Goal: Information Seeking & Learning: Check status

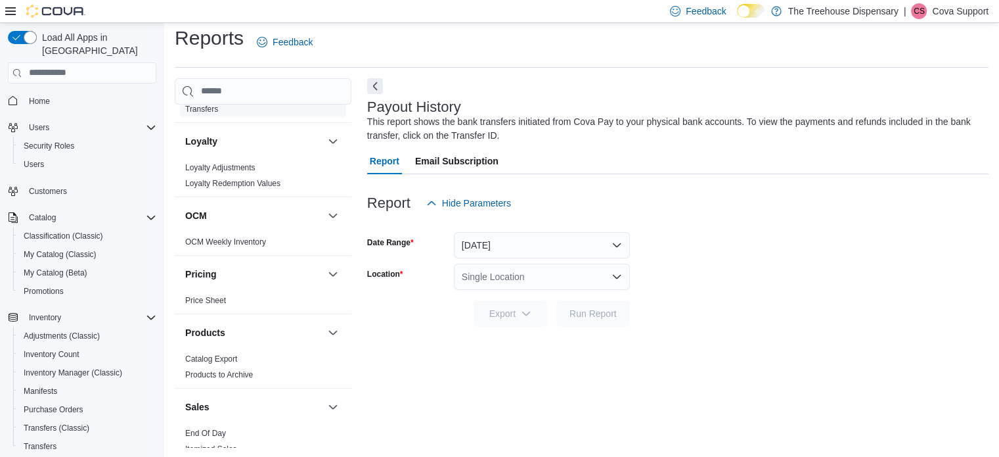
scroll to position [1051, 0]
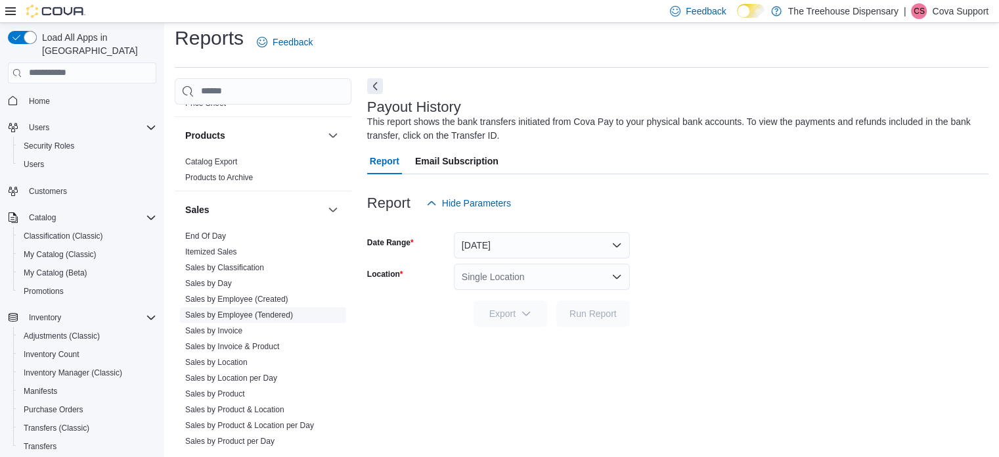
click at [255, 310] on link "Sales by Employee (Tendered)" at bounding box center [239, 314] width 108 height 9
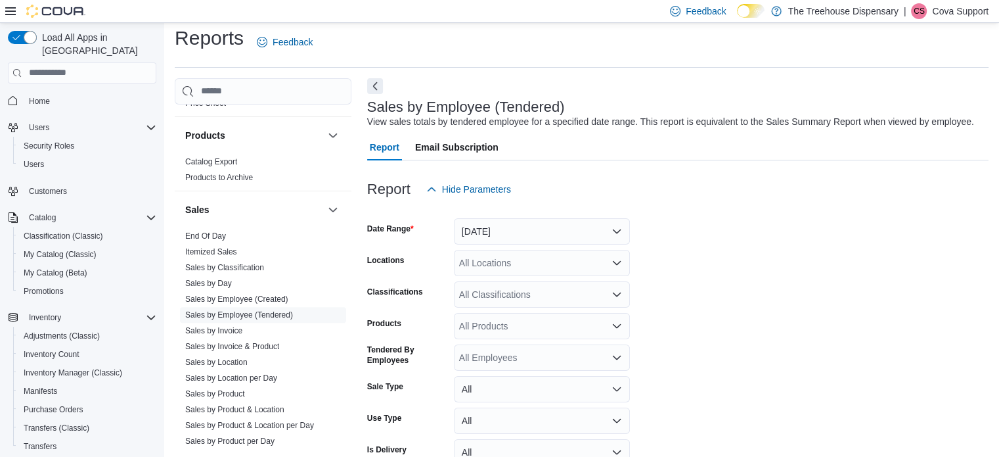
scroll to position [30, 0]
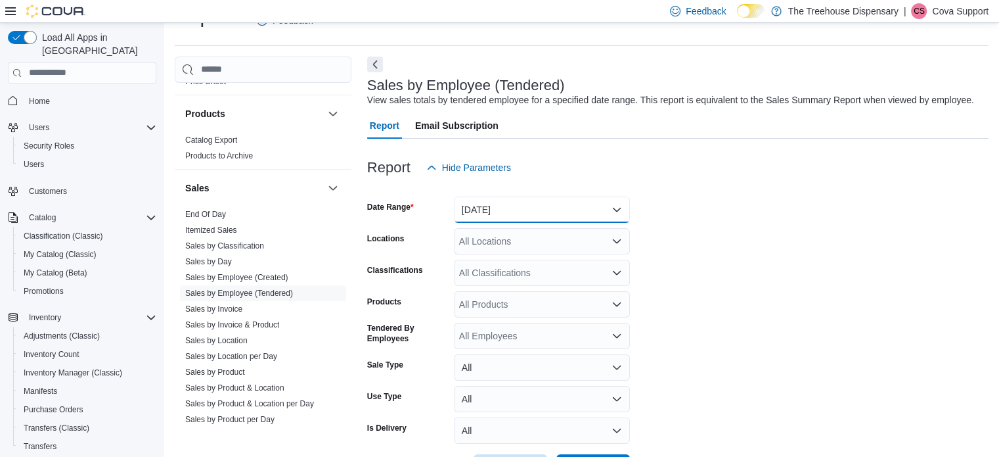
click at [491, 204] on button "[DATE]" at bounding box center [542, 209] width 176 height 26
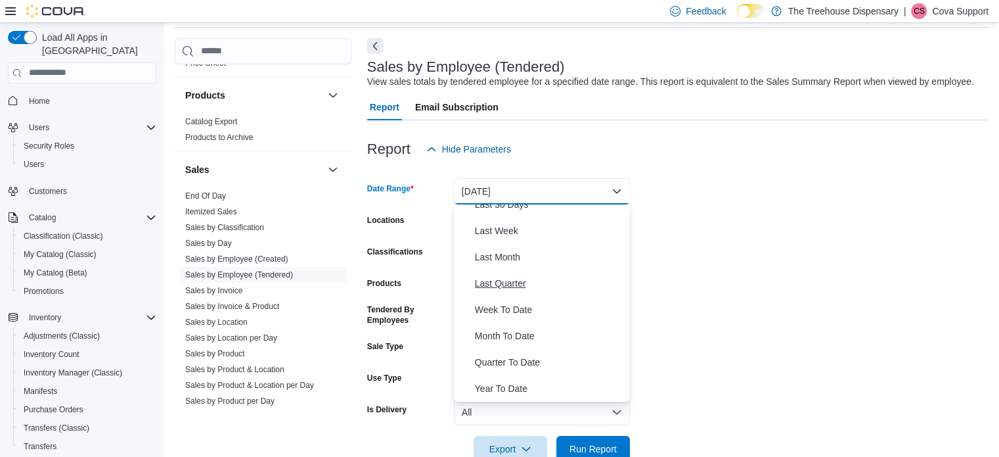
scroll to position [79, 0]
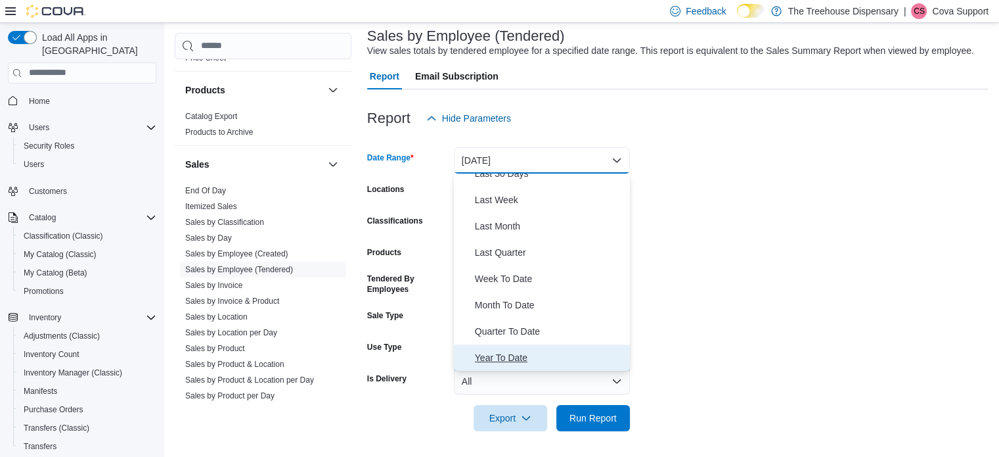
click at [522, 350] on span "Year To Date" at bounding box center [550, 358] width 150 height 16
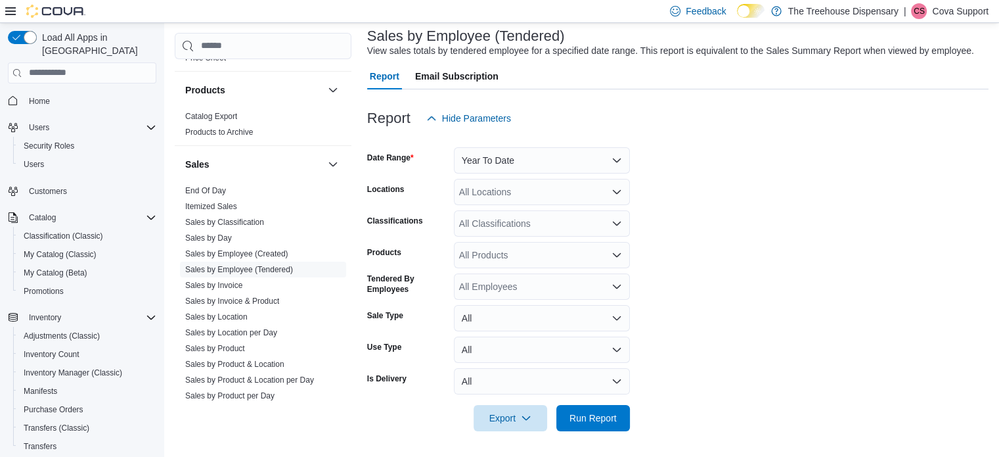
click at [807, 244] on form "Date Range Year To Date Locations All Locations Classifications All Classificat…" at bounding box center [678, 281] width 622 height 300
click at [487, 185] on div "All Locations" at bounding box center [542, 192] width 176 height 26
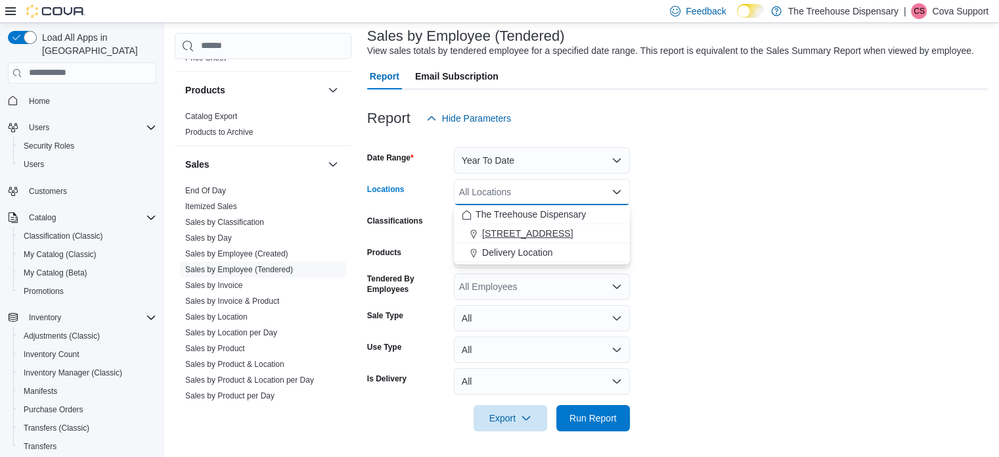
click at [505, 236] on span "[STREET_ADDRESS]" at bounding box center [527, 233] width 91 height 13
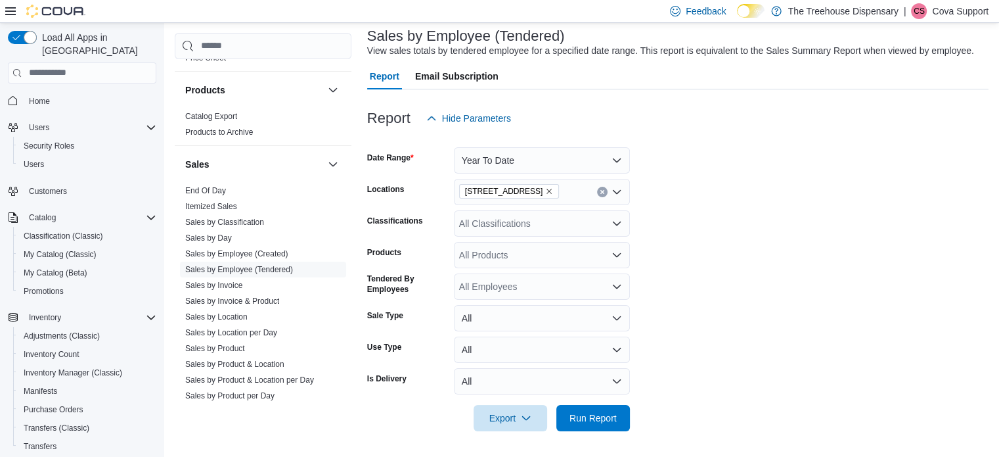
drag, startPoint x: 840, startPoint y: 192, endPoint x: 728, endPoint y: 203, distance: 112.2
click at [838, 192] on form "Date Range Year To Date Locations [STREET_ADDRESS] Classifications All Classifi…" at bounding box center [678, 281] width 622 height 300
click at [585, 409] on span "Run Report" at bounding box center [593, 417] width 58 height 26
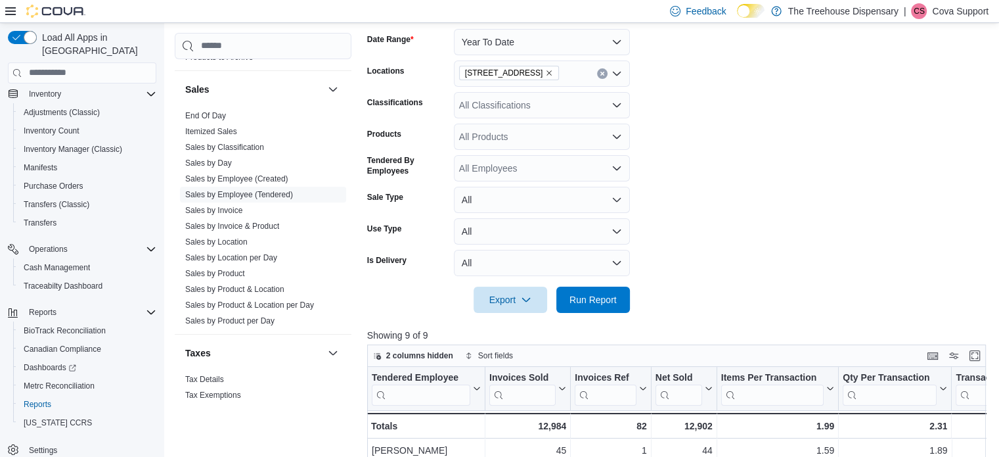
scroll to position [66, 0]
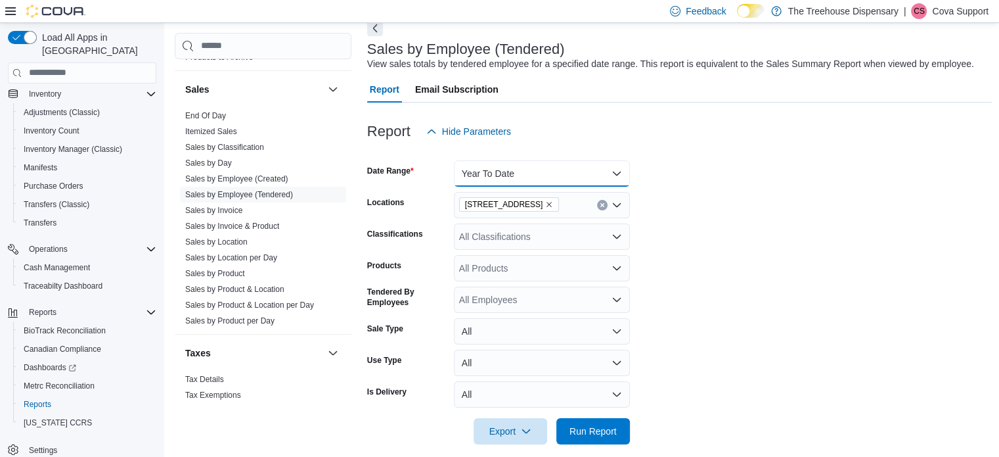
click at [532, 163] on button "Year To Date" at bounding box center [542, 173] width 176 height 26
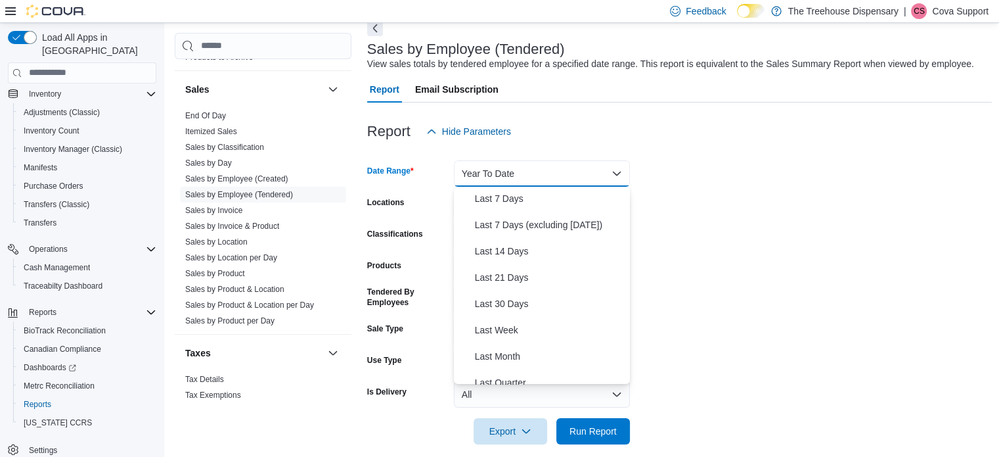
scroll to position [0, 0]
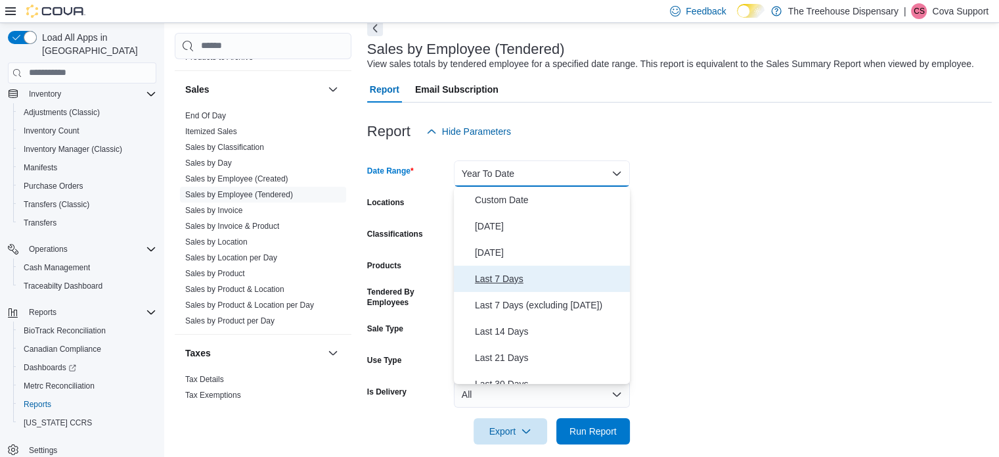
click at [511, 273] on span "Last 7 Days" at bounding box center [550, 279] width 150 height 16
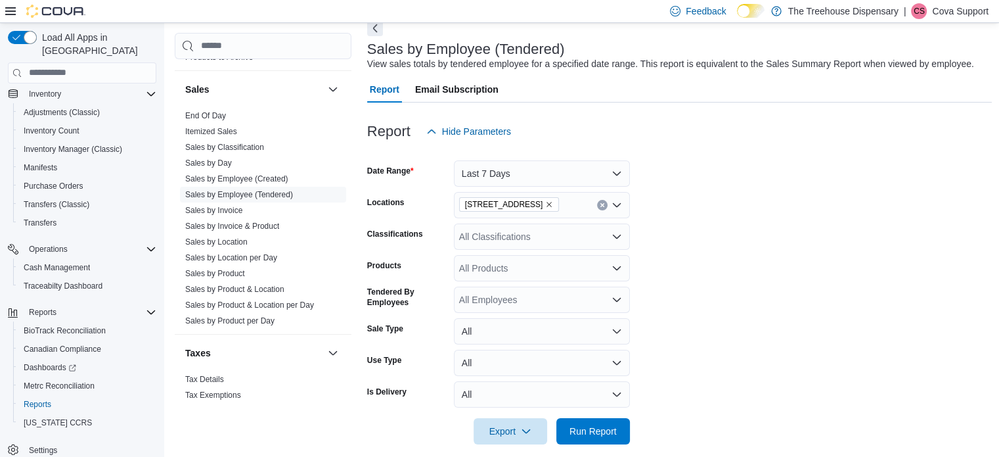
click at [790, 213] on form "Date Range Last 7 Days Locations [STREET_ADDRESS] Classifications All Classific…" at bounding box center [679, 295] width 625 height 300
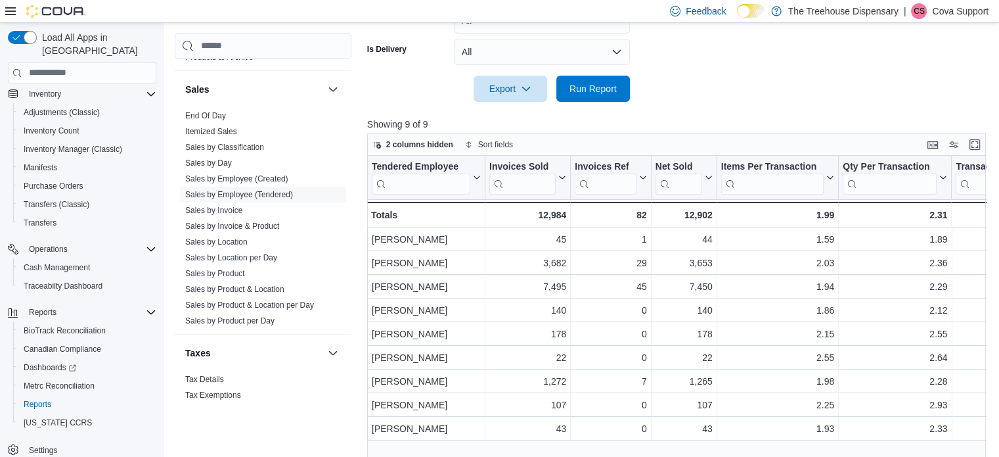
scroll to position [263, 0]
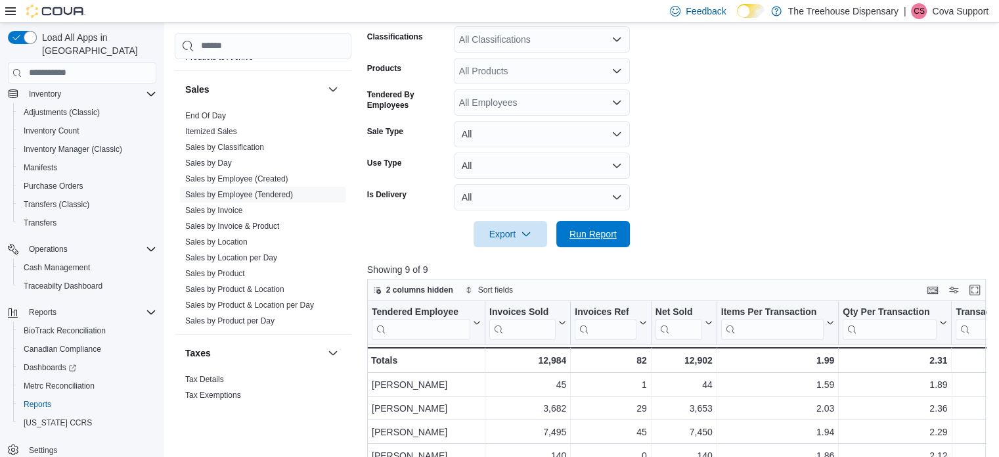
drag, startPoint x: 599, startPoint y: 229, endPoint x: 802, endPoint y: 252, distance: 204.2
click at [599, 229] on span "Run Report" at bounding box center [593, 233] width 47 height 13
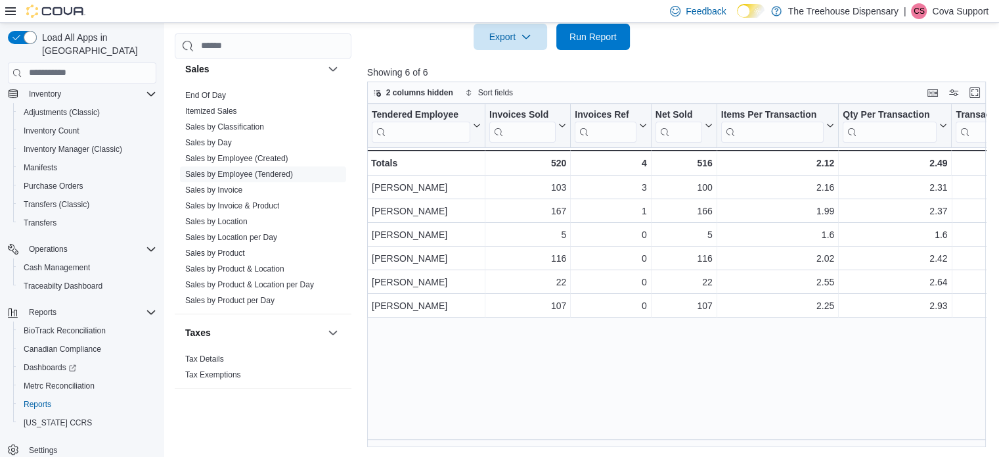
scroll to position [1117, 0]
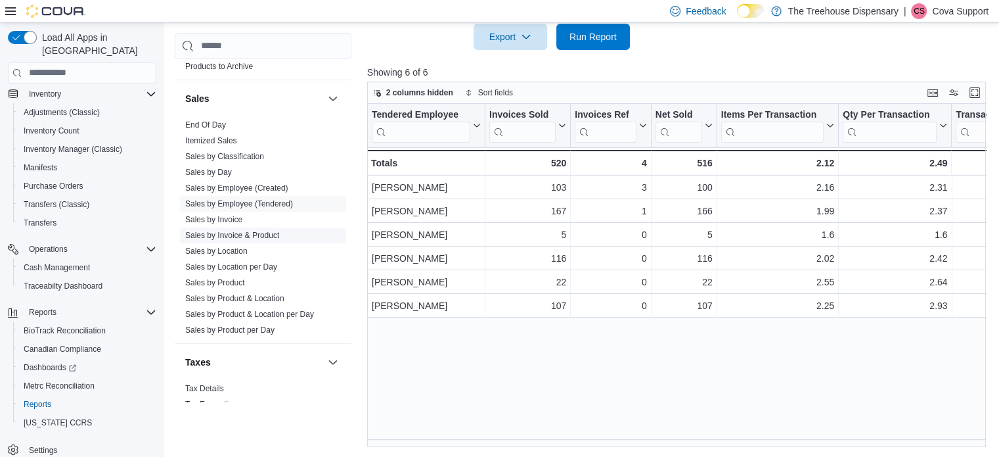
click at [253, 231] on link "Sales by Invoice & Product" at bounding box center [232, 235] width 94 height 9
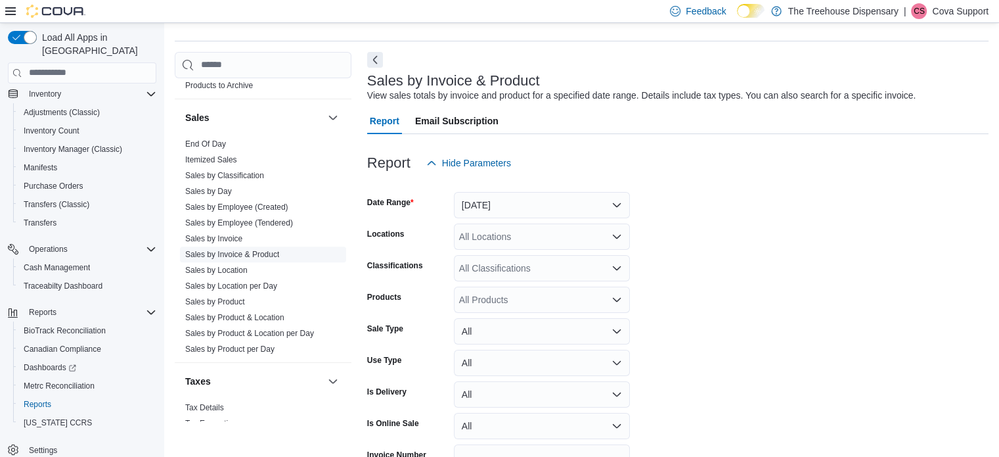
scroll to position [30, 0]
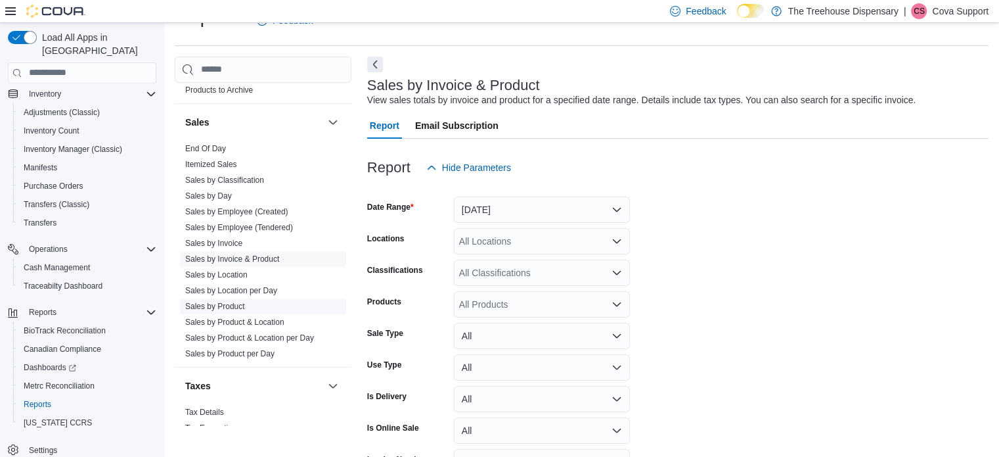
click at [225, 302] on link "Sales by Product" at bounding box center [215, 306] width 60 height 9
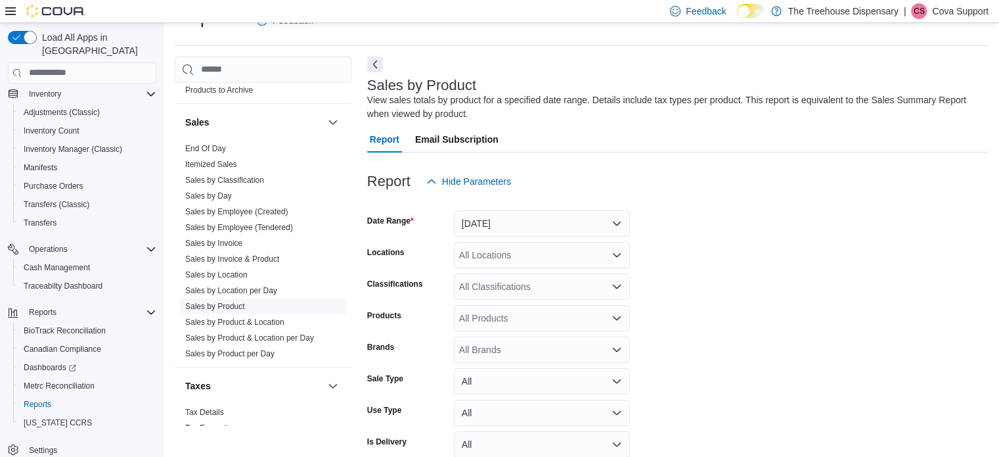
scroll to position [44, 0]
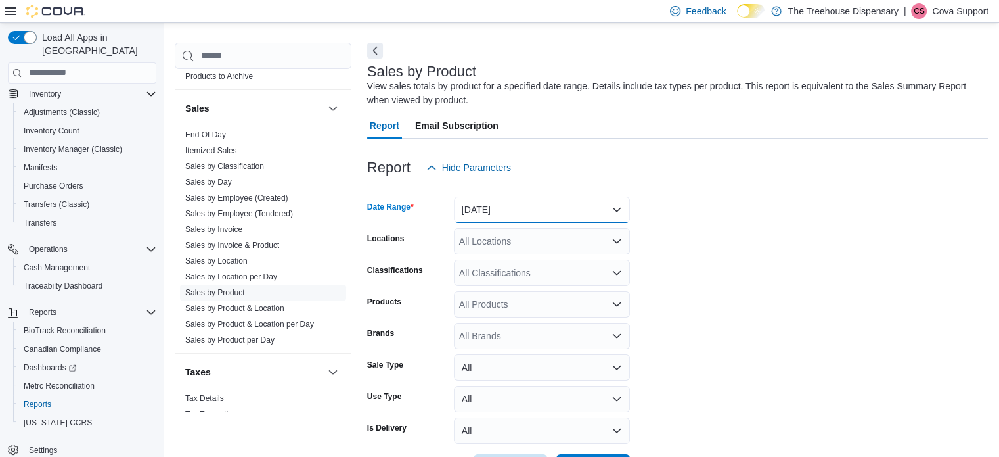
click at [572, 201] on button "[DATE]" at bounding box center [542, 209] width 176 height 26
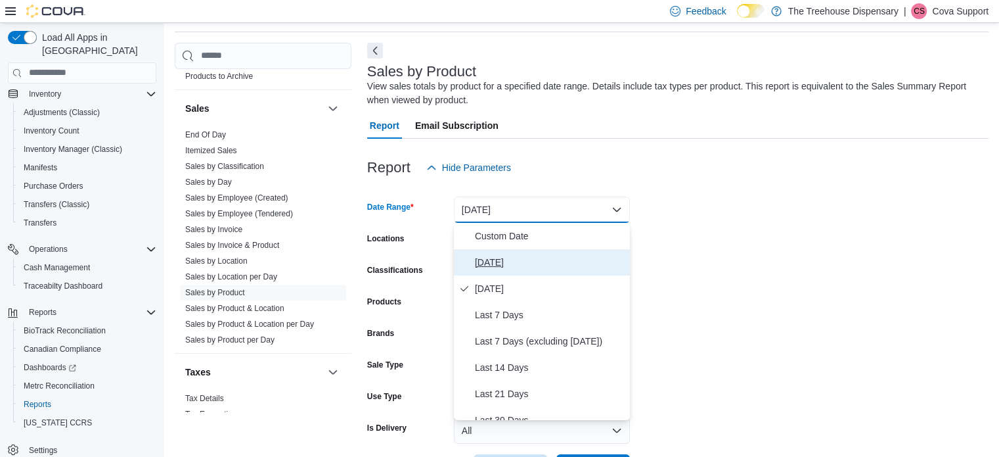
click at [525, 258] on span "[DATE]" at bounding box center [550, 262] width 150 height 16
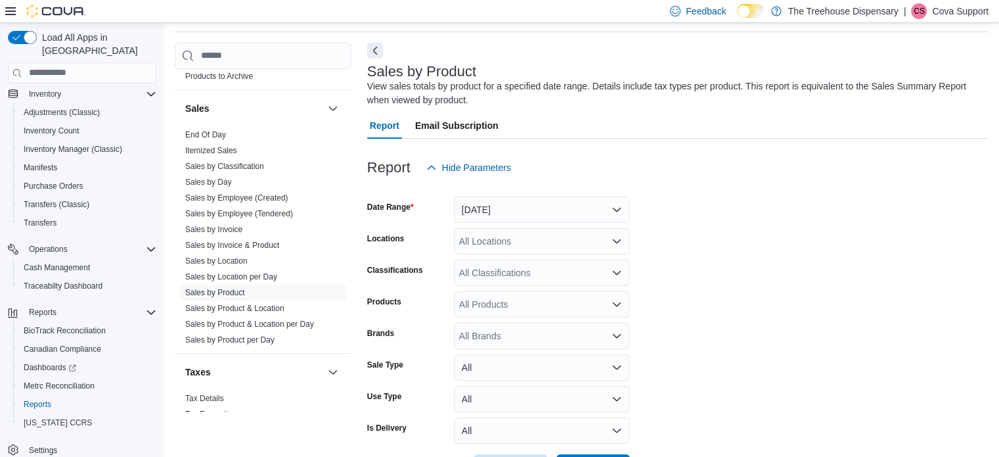
click at [801, 222] on form "Date Range [DATE] Locations All Locations Classifications All Classifications P…" at bounding box center [678, 331] width 622 height 300
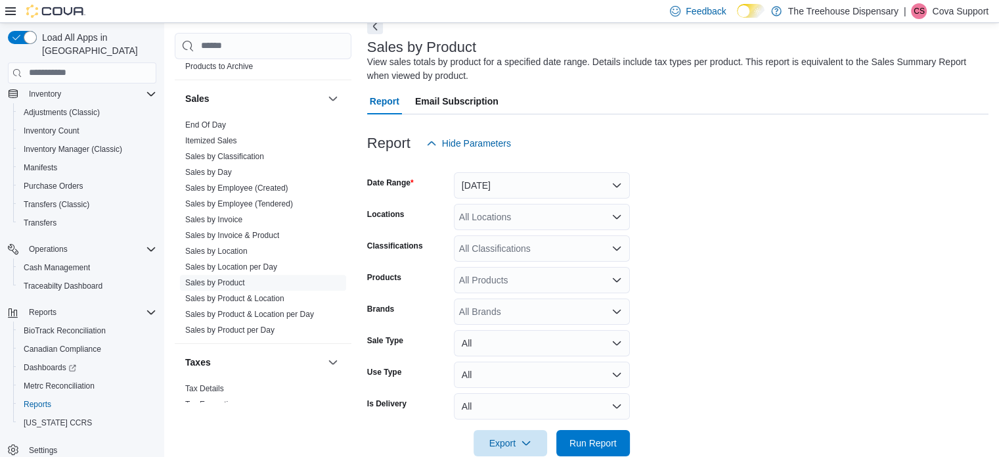
scroll to position [93, 0]
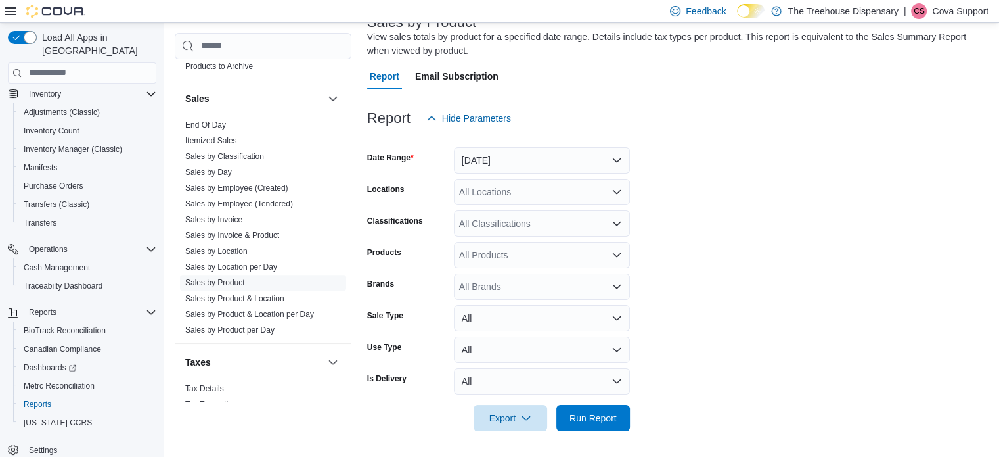
click at [534, 186] on div "All Locations" at bounding box center [542, 192] width 176 height 26
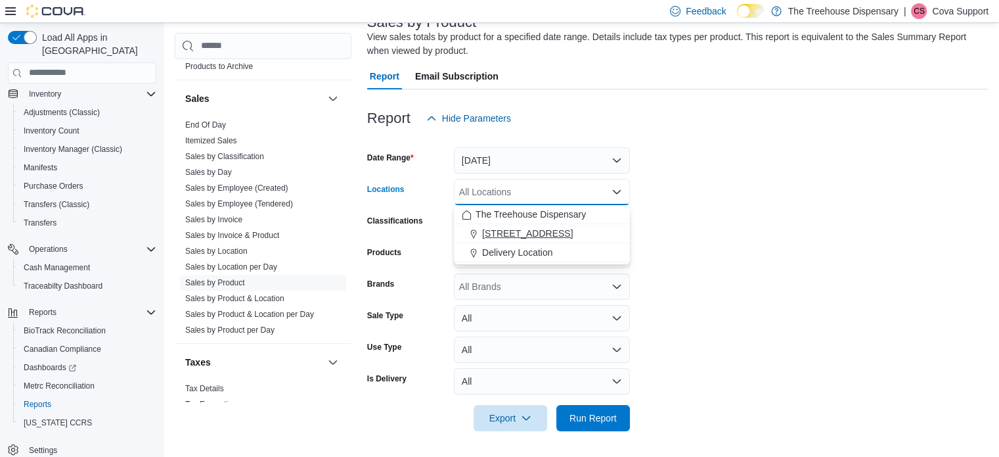
click at [526, 233] on span "[STREET_ADDRESS]" at bounding box center [527, 233] width 91 height 13
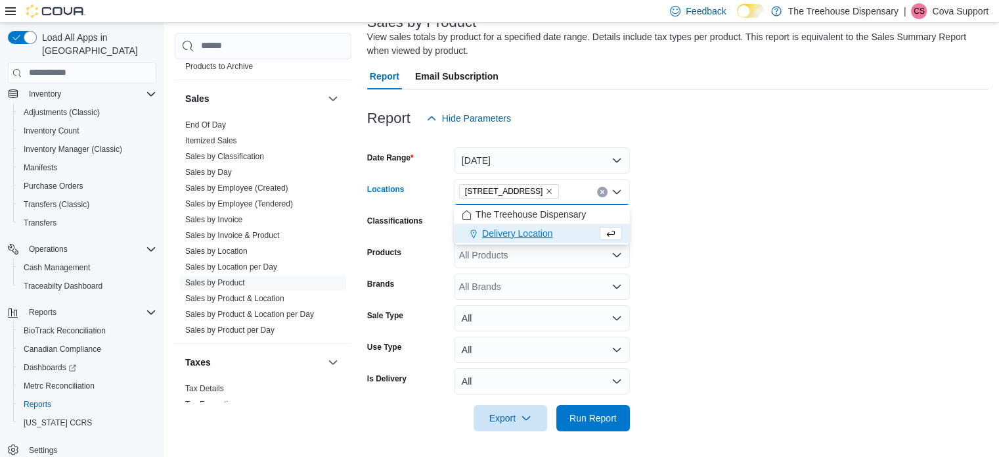
drag, startPoint x: 773, startPoint y: 238, endPoint x: 704, endPoint y: 246, distance: 68.9
click at [770, 238] on form "Date Range [DATE] Locations [STREET_ADDRESS]. Selected. [STREET_ADDRESS] Press …" at bounding box center [678, 281] width 622 height 300
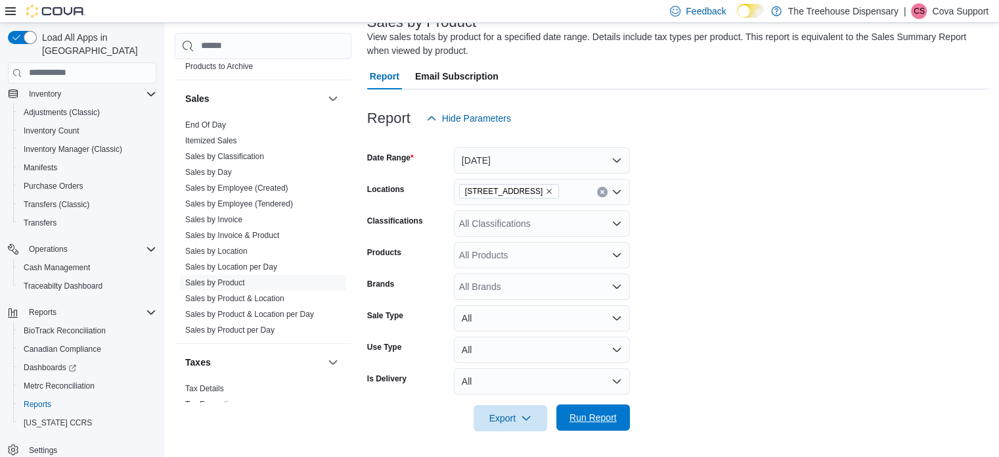
click at [586, 409] on span "Run Report" at bounding box center [593, 417] width 58 height 26
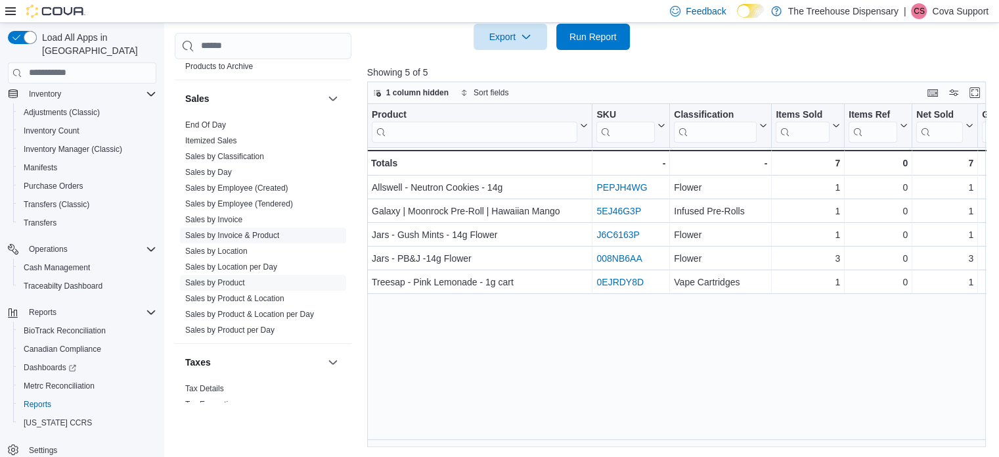
click at [236, 231] on link "Sales by Invoice & Product" at bounding box center [232, 235] width 94 height 9
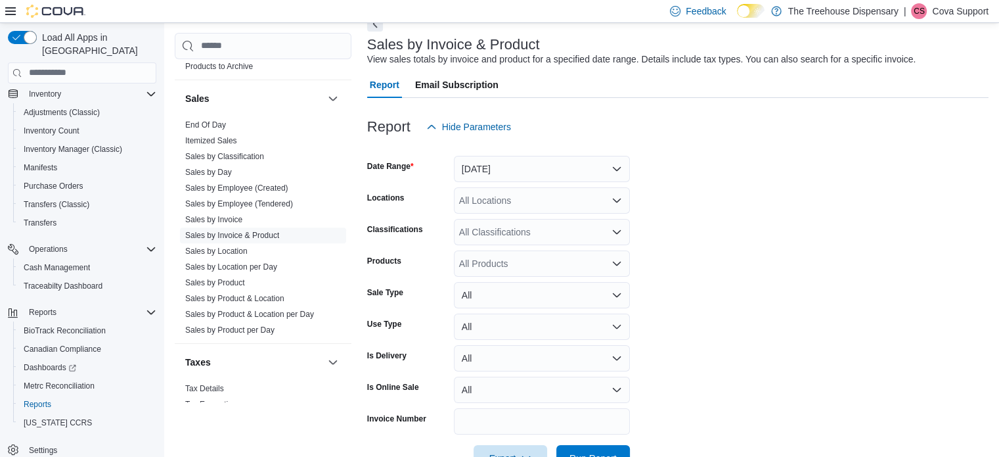
scroll to position [111, 0]
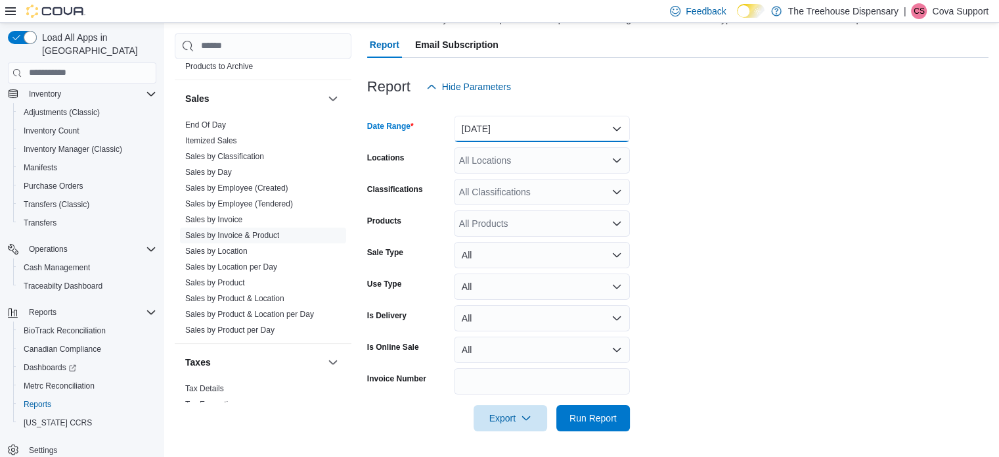
click at [473, 125] on button "[DATE]" at bounding box center [542, 129] width 176 height 26
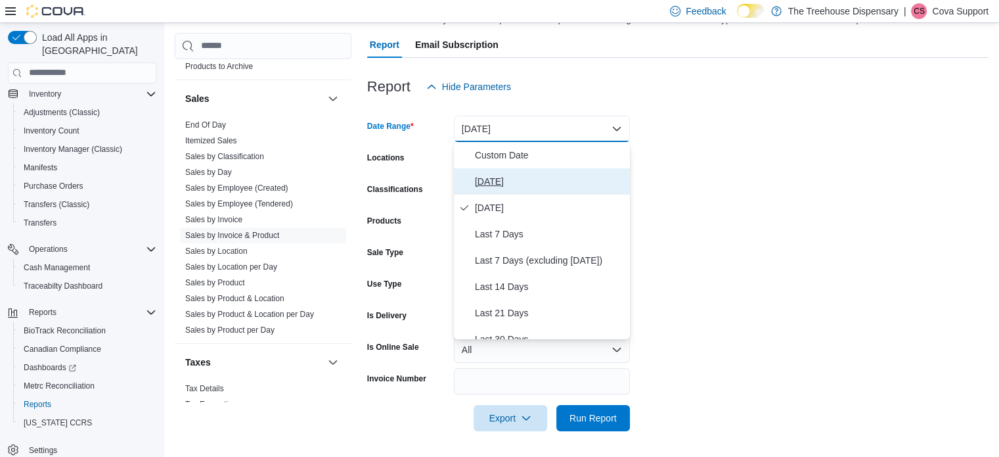
click at [507, 189] on button "[DATE]" at bounding box center [542, 181] width 176 height 26
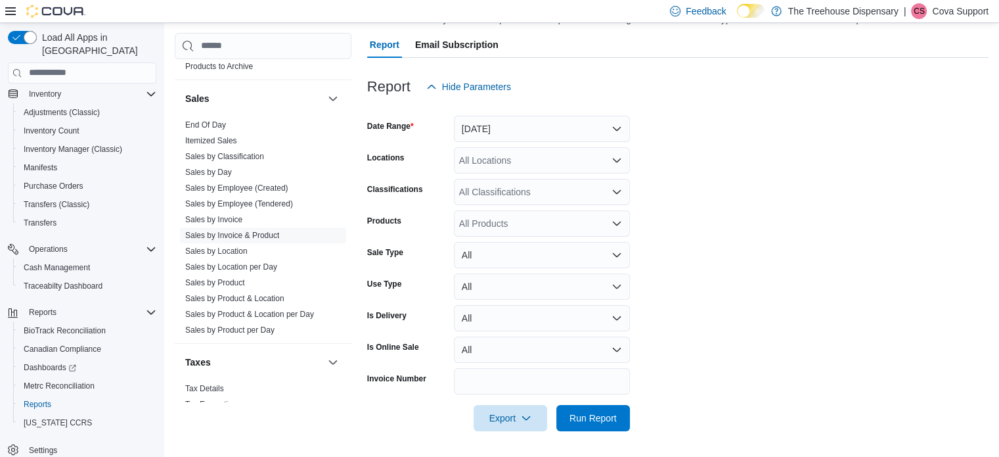
click at [759, 175] on form "Date Range [DATE] Locations All Locations Classifications All Classifications P…" at bounding box center [678, 265] width 622 height 331
click at [594, 424] on span "Run Report" at bounding box center [593, 417] width 58 height 26
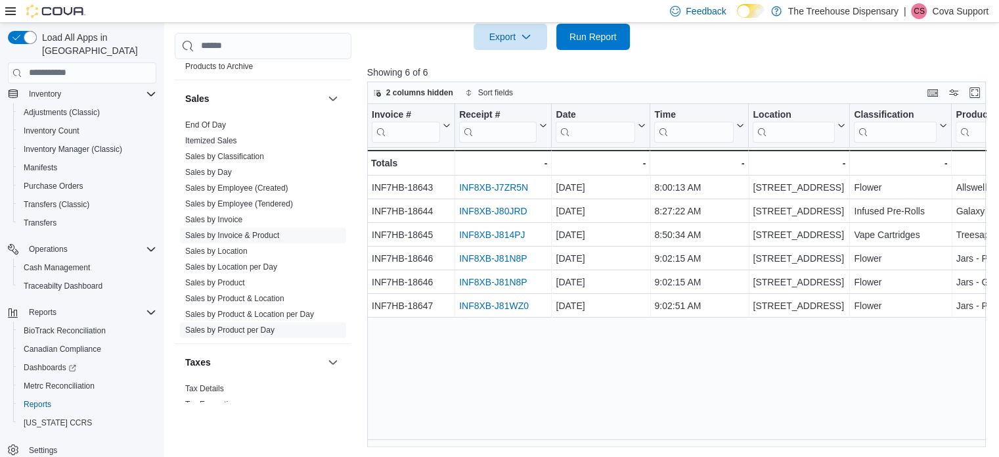
click at [259, 325] on link "Sales by Product per Day" at bounding box center [229, 329] width 89 height 9
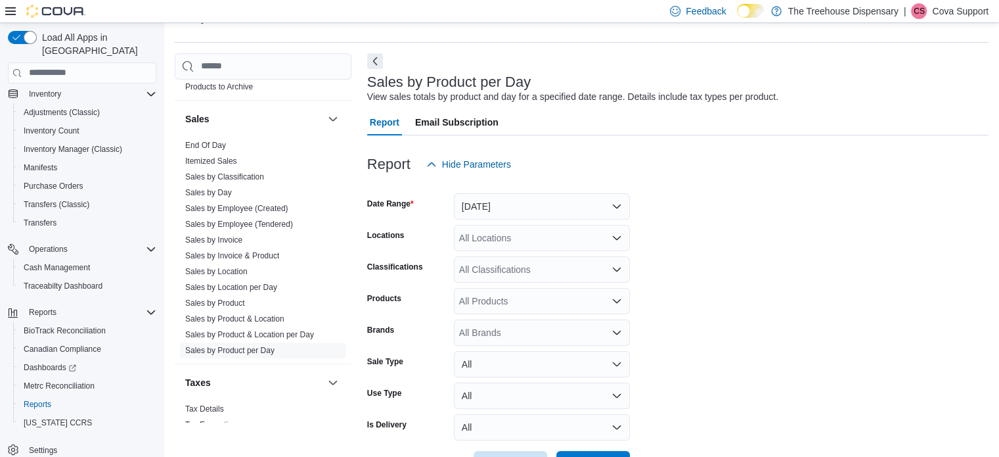
scroll to position [30, 0]
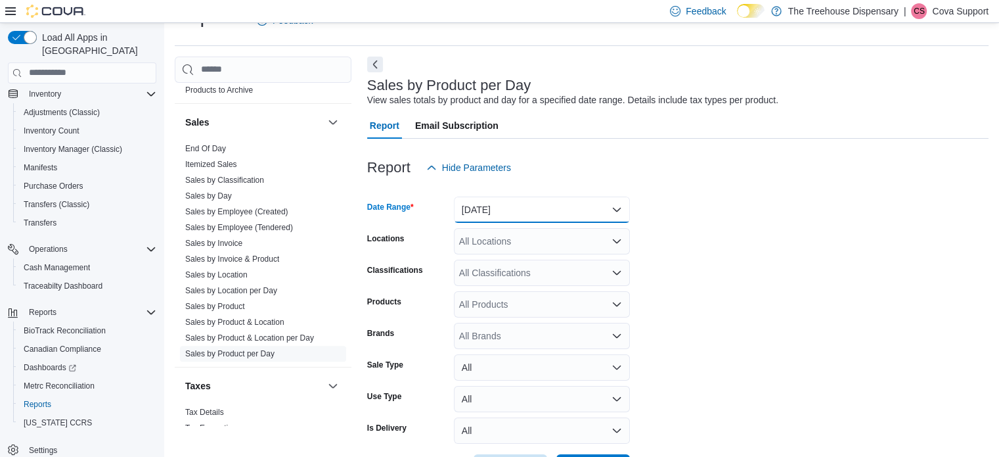
click at [494, 204] on button "[DATE]" at bounding box center [542, 209] width 176 height 26
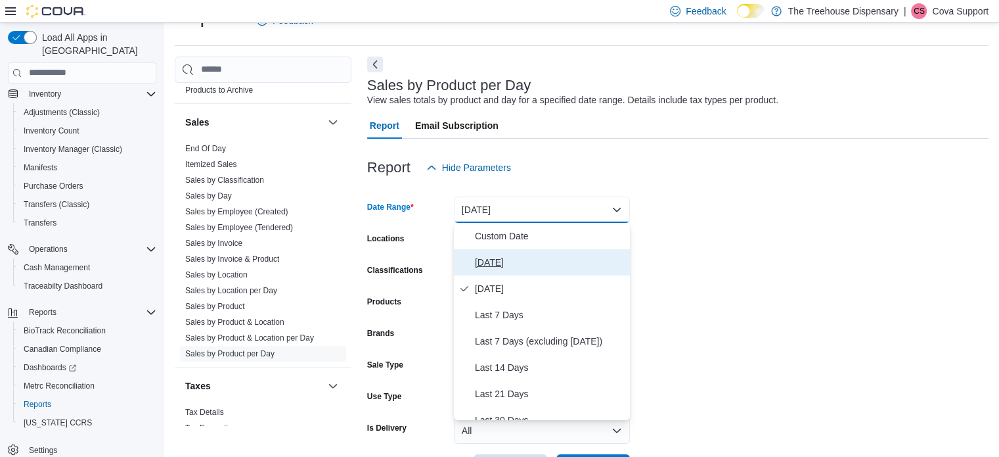
click at [497, 258] on span "[DATE]" at bounding box center [550, 262] width 150 height 16
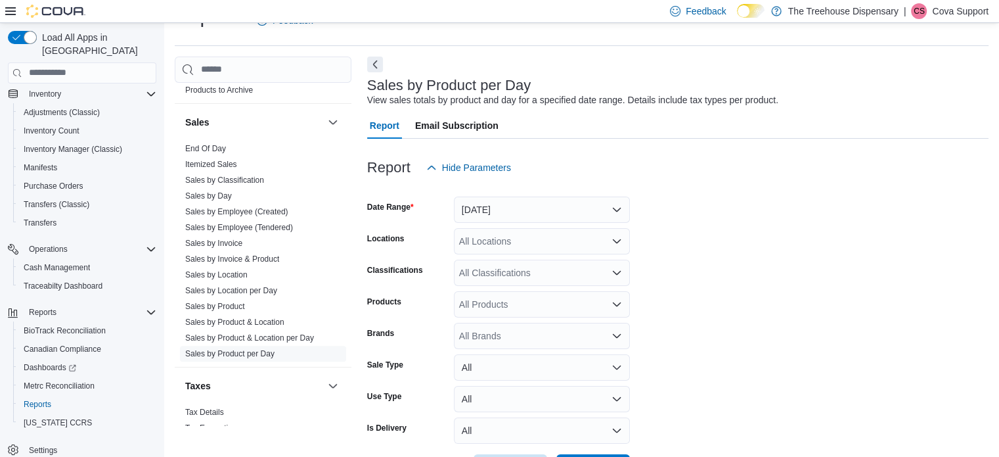
click at [819, 211] on form "Date Range [DATE] Locations All Locations Classifications All Classifications P…" at bounding box center [678, 331] width 622 height 300
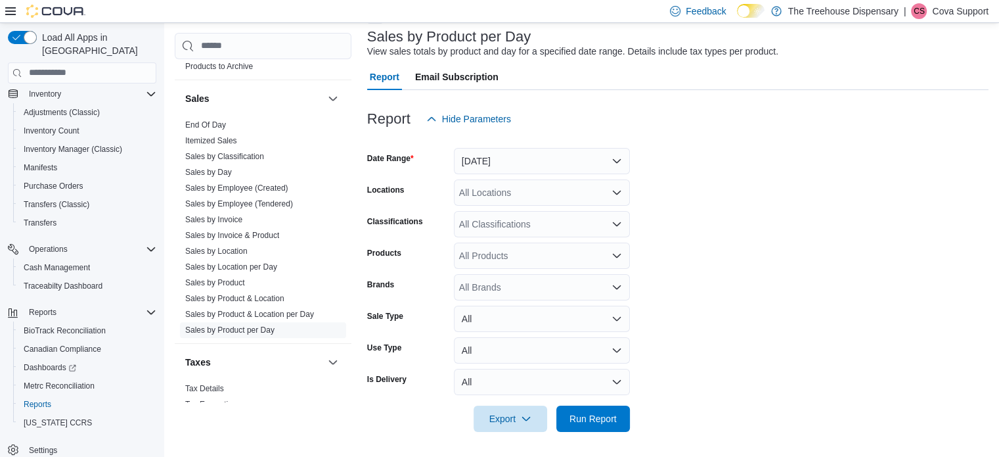
scroll to position [79, 0]
click at [497, 191] on div "All Locations" at bounding box center [542, 192] width 176 height 26
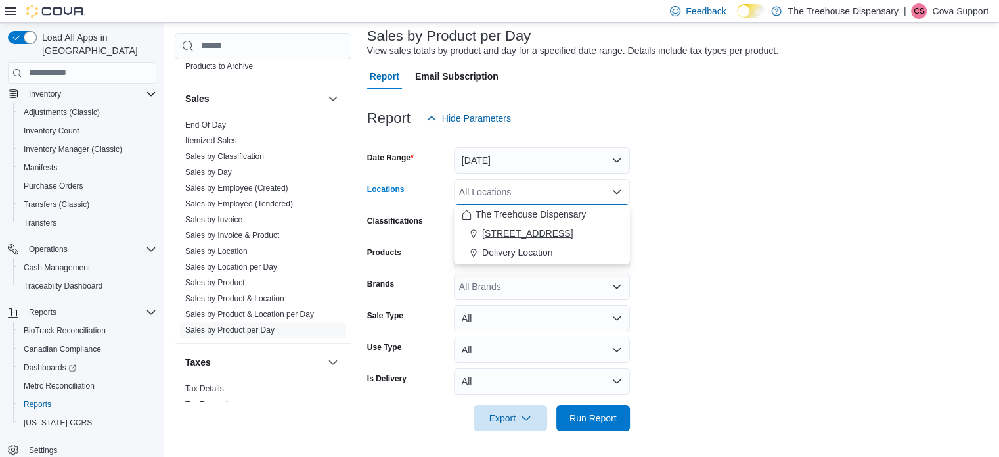
click at [505, 232] on span "[STREET_ADDRESS]" at bounding box center [527, 233] width 91 height 13
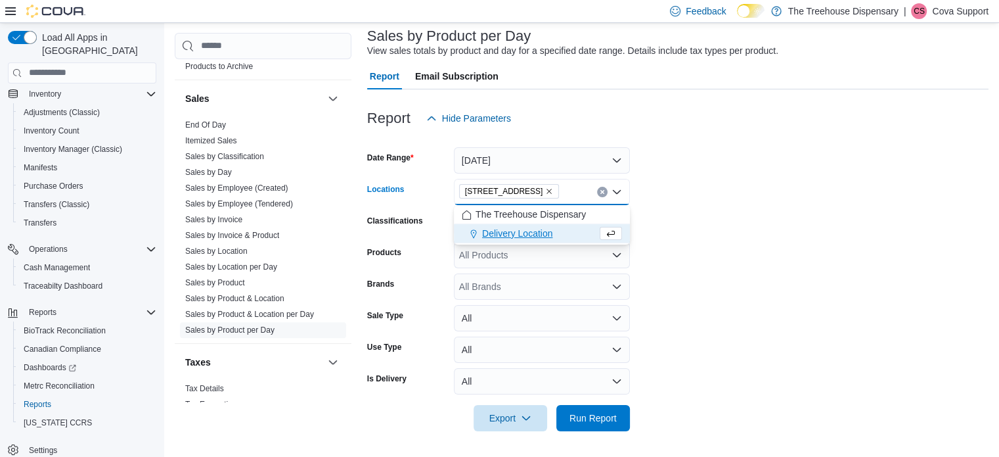
drag, startPoint x: 798, startPoint y: 234, endPoint x: 653, endPoint y: 352, distance: 186.7
click at [795, 234] on form "Date Range [DATE] Locations [STREET_ADDRESS]. Selected. [STREET_ADDRESS] Press …" at bounding box center [678, 281] width 622 height 300
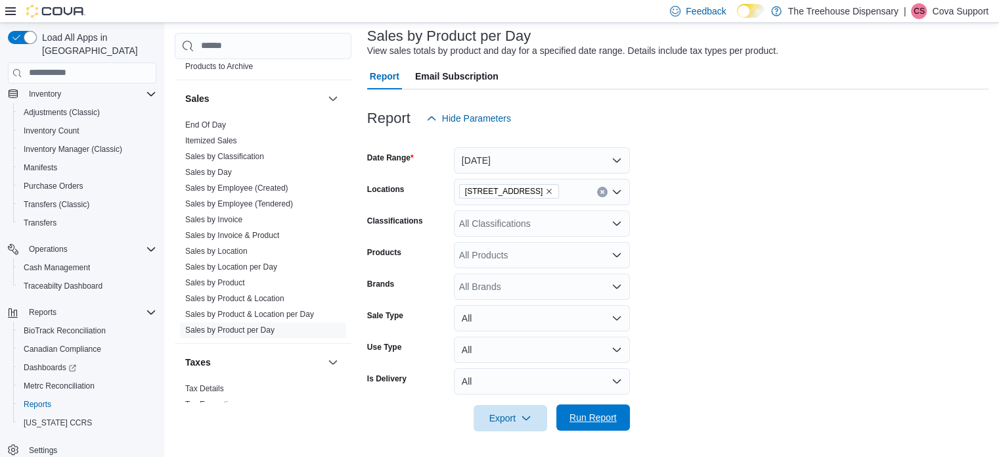
click at [604, 422] on span "Run Report" at bounding box center [593, 417] width 47 height 13
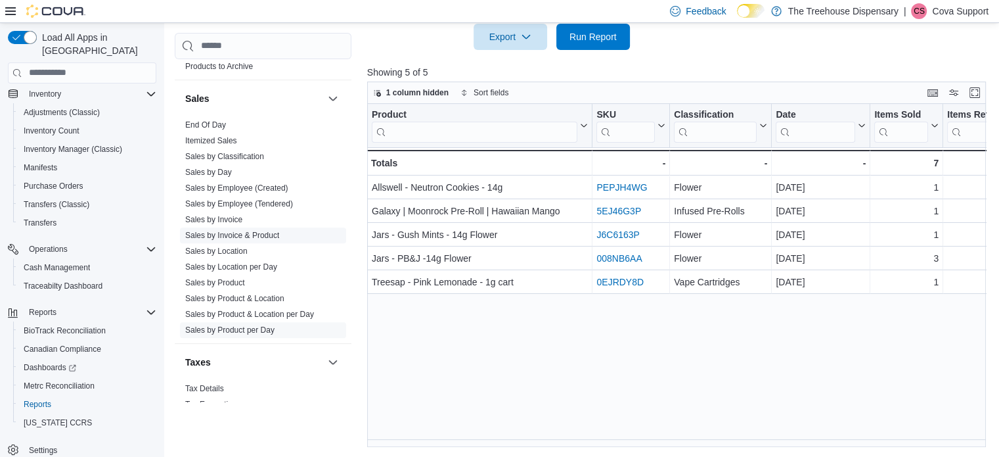
click at [231, 231] on link "Sales by Invoice & Product" at bounding box center [232, 235] width 94 height 9
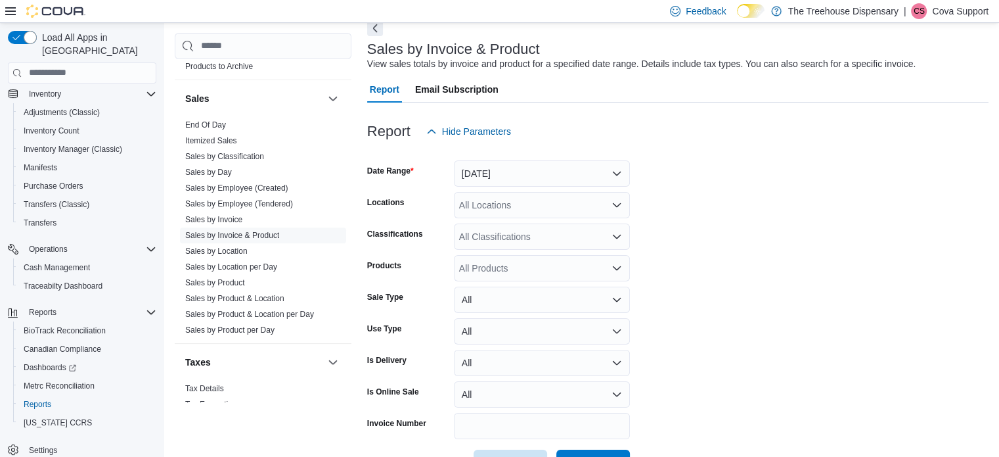
scroll to position [111, 0]
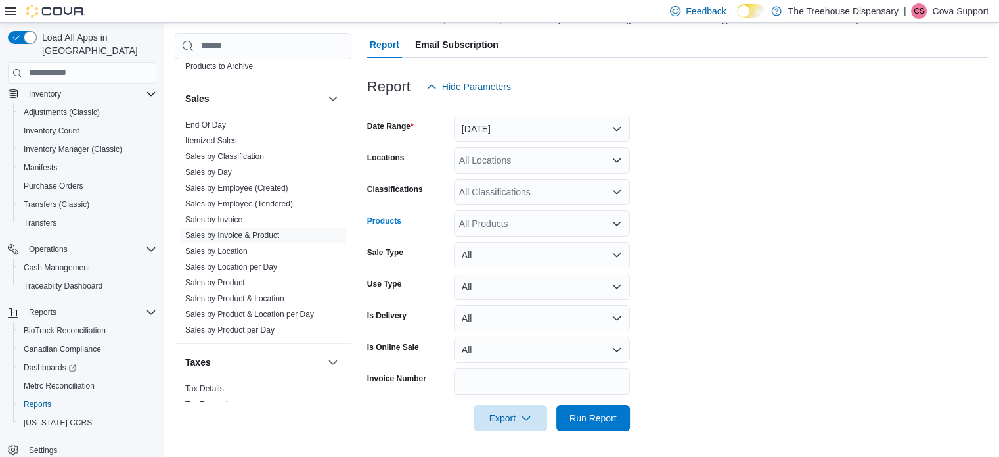
click at [518, 224] on div "All Products" at bounding box center [542, 223] width 176 height 26
click at [827, 210] on form "Date Range [DATE] Locations All Locations Classifications All Classifications P…" at bounding box center [678, 265] width 622 height 331
click at [217, 135] on span "Itemized Sales" at bounding box center [263, 141] width 166 height 16
click at [221, 136] on link "Itemized Sales" at bounding box center [211, 140] width 52 height 9
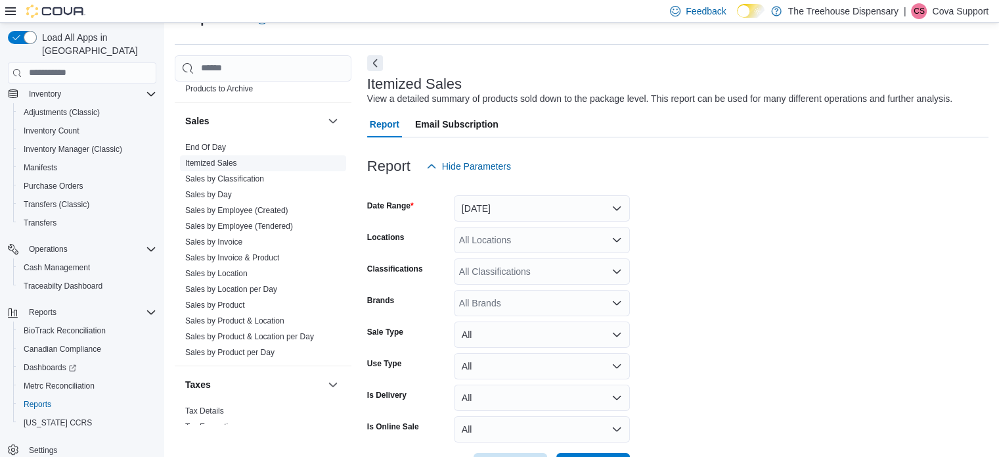
scroll to position [30, 0]
click at [525, 203] on button "[DATE]" at bounding box center [542, 209] width 176 height 26
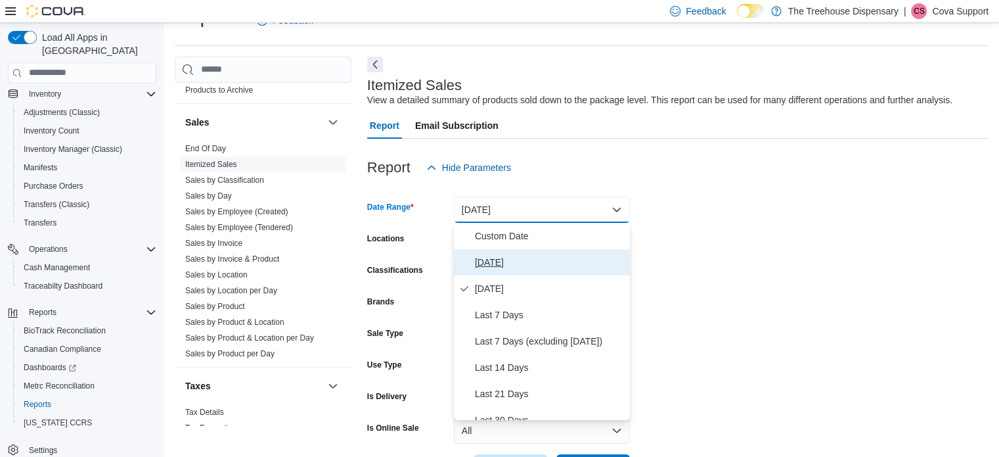
click at [501, 259] on span "[DATE]" at bounding box center [550, 262] width 150 height 16
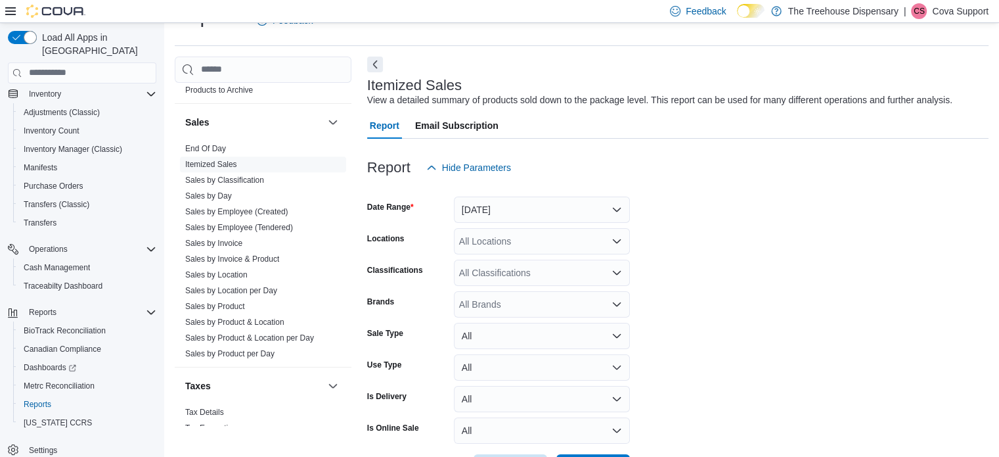
click at [774, 207] on form "Date Range [DATE] Locations All Locations Classifications All Classifications B…" at bounding box center [678, 331] width 622 height 300
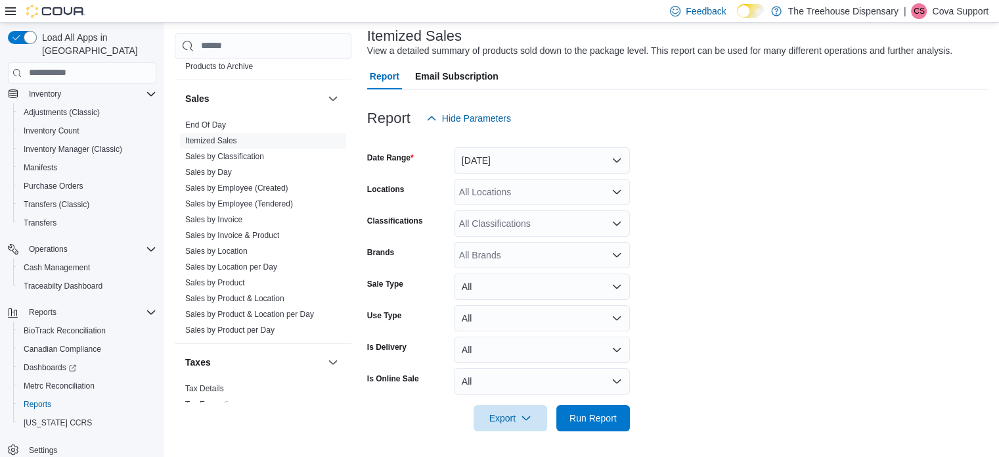
click at [501, 191] on div "All Locations" at bounding box center [542, 192] width 176 height 26
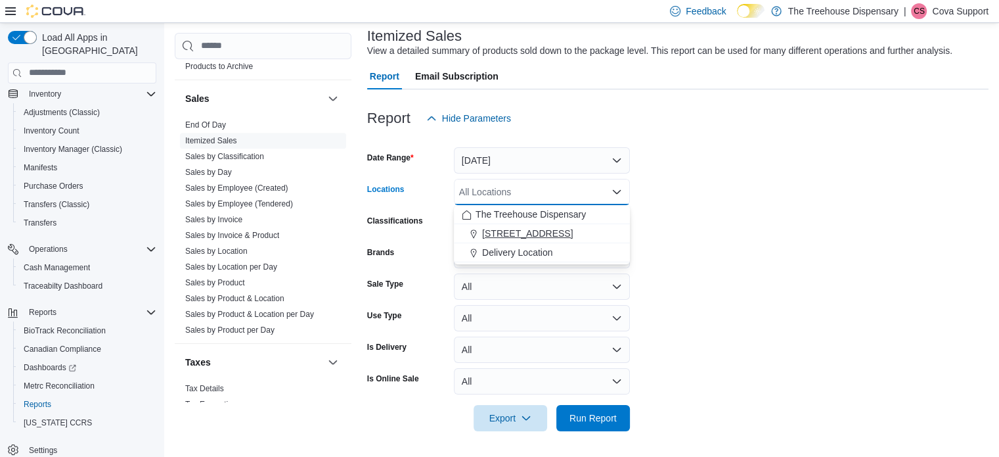
click at [502, 229] on span "[STREET_ADDRESS]" at bounding box center [527, 233] width 91 height 13
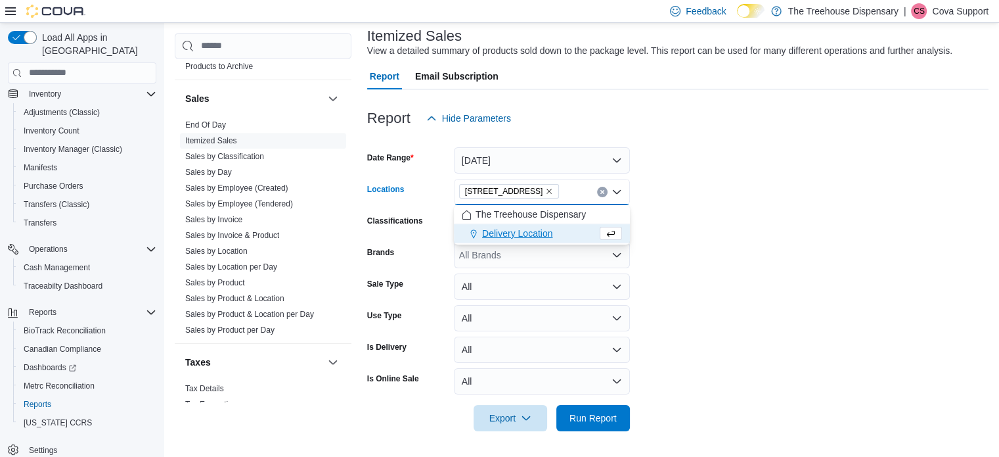
click at [826, 220] on form "Date Range [DATE] Locations [STREET_ADDRESS]. Selected. [STREET_ADDRESS] Press …" at bounding box center [678, 281] width 622 height 300
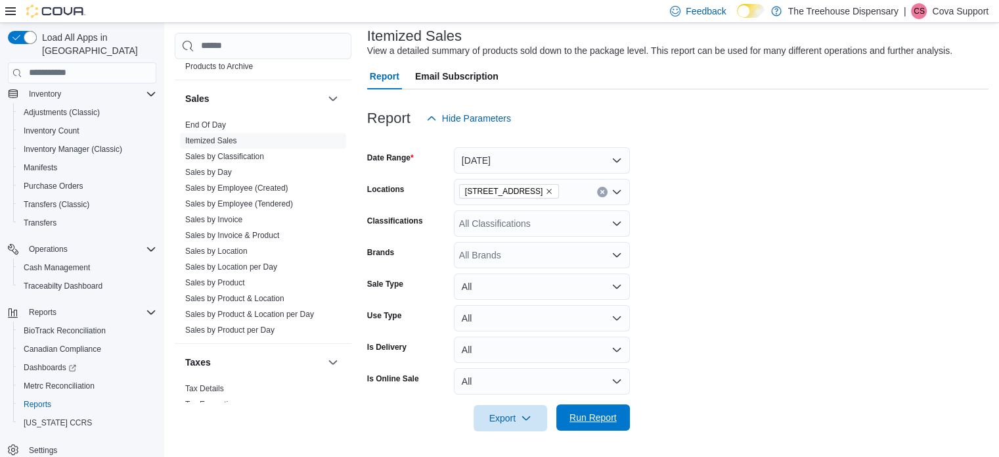
click at [604, 419] on span "Run Report" at bounding box center [593, 417] width 47 height 13
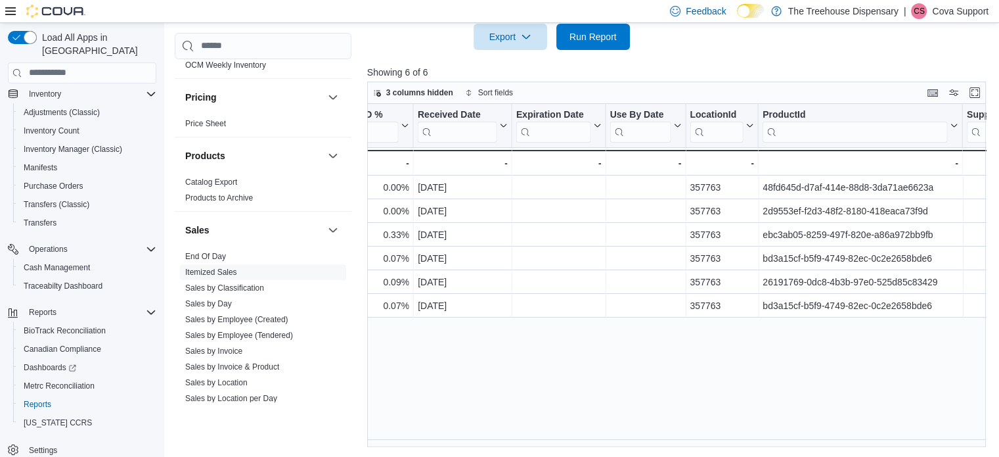
scroll to position [0, 3283]
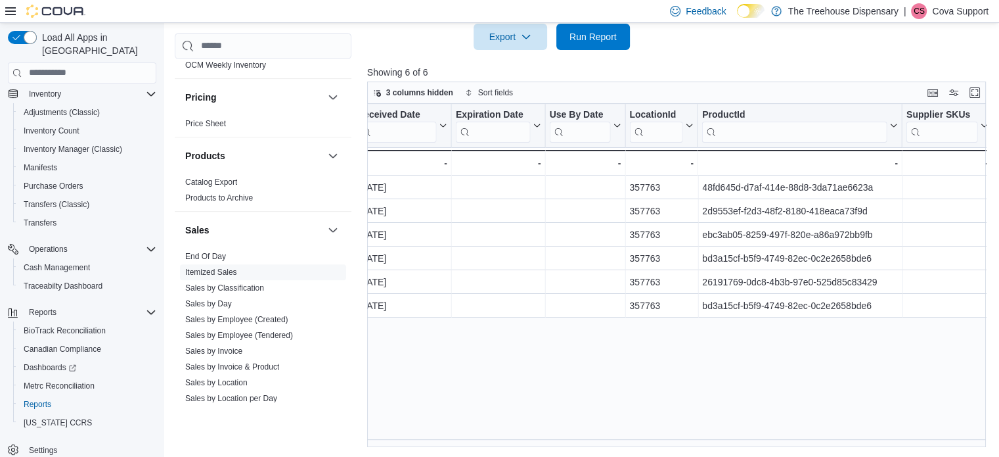
click at [940, 7] on p "Cova Support" at bounding box center [960, 11] width 57 height 16
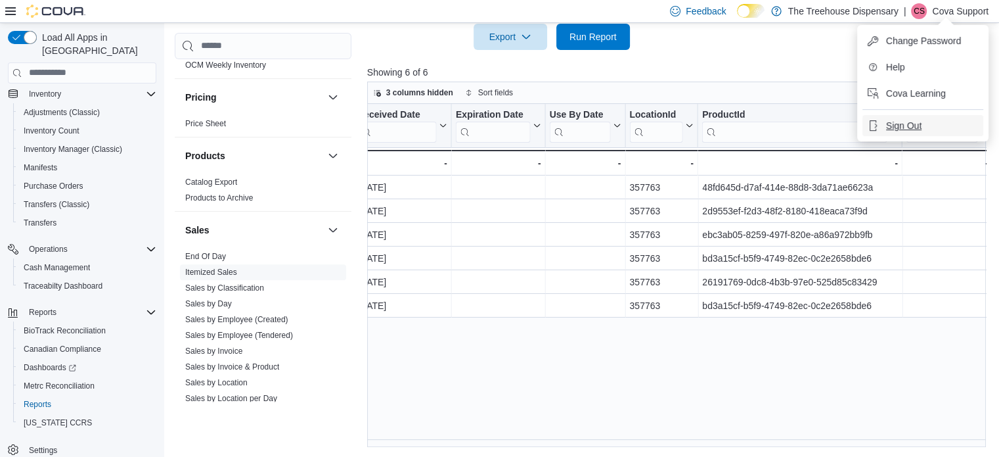
click at [912, 116] on button "Sign Out" at bounding box center [923, 125] width 121 height 21
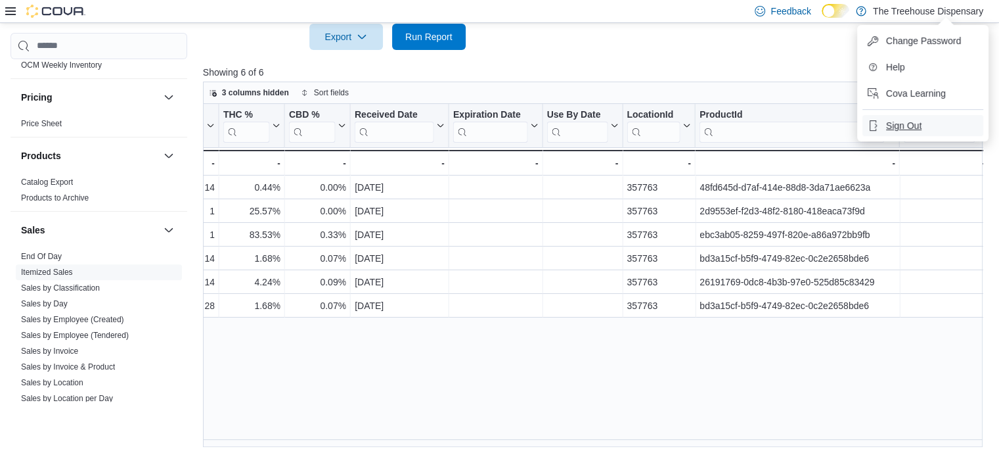
scroll to position [0, 3121]
